Goal: Information Seeking & Learning: Find specific page/section

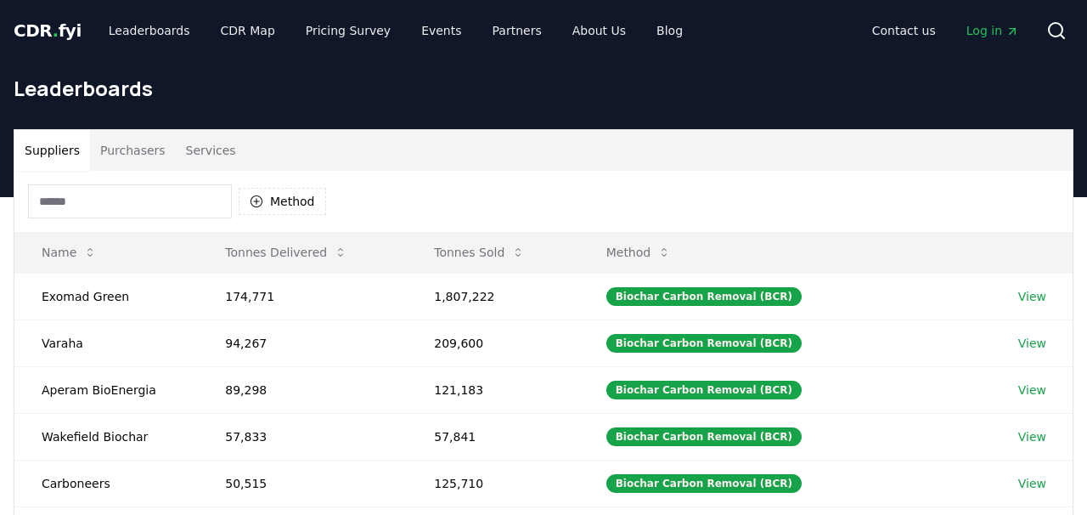
click at [113, 198] on input at bounding box center [130, 201] width 204 height 34
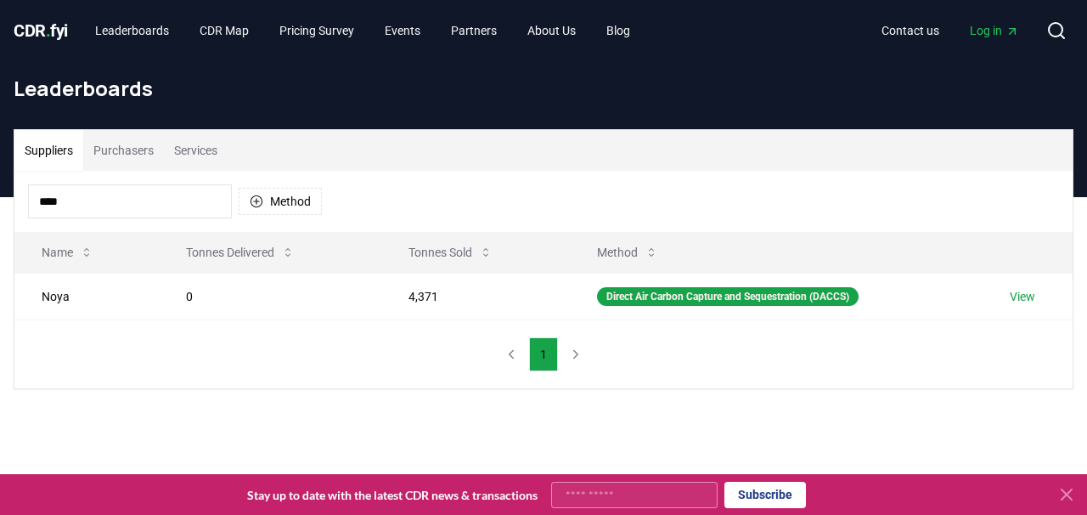
type input "****"
click at [1025, 296] on link "View" at bounding box center [1022, 296] width 25 height 17
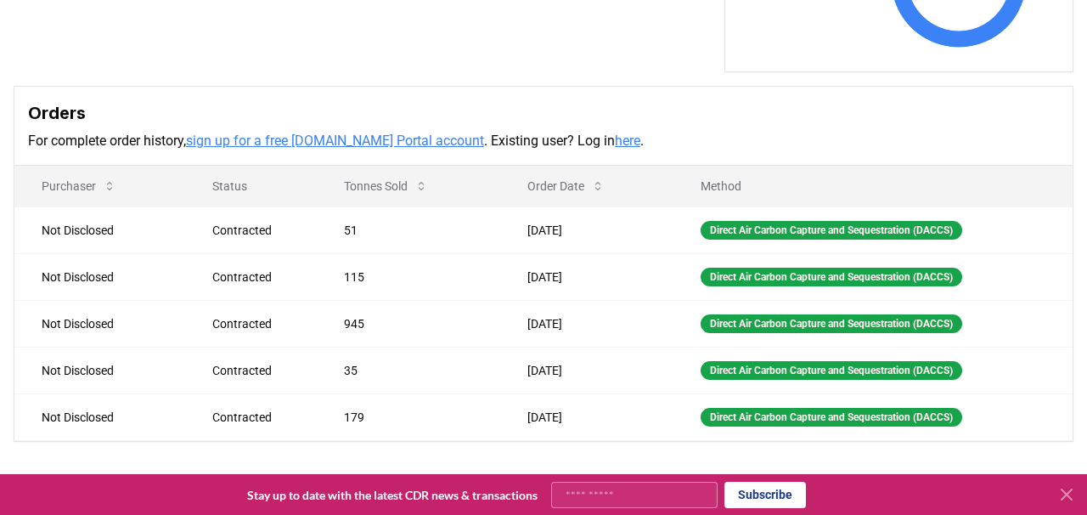
scroll to position [582, 0]
